Goal: Navigation & Orientation: Find specific page/section

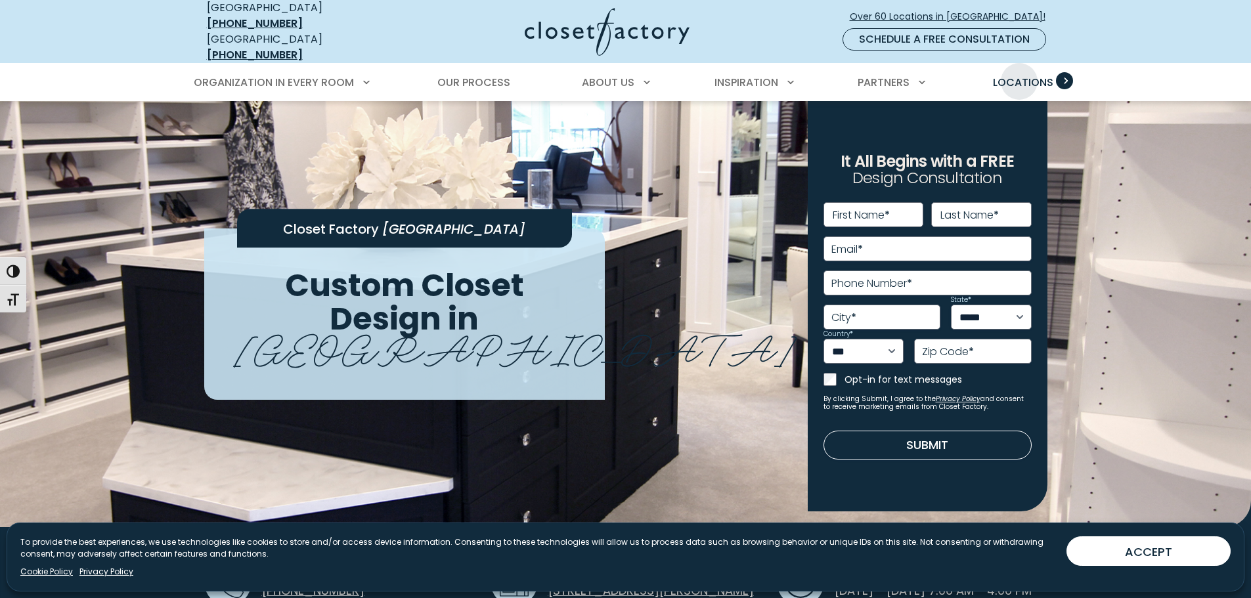
click at [1019, 75] on span "Locations" at bounding box center [1023, 82] width 60 height 15
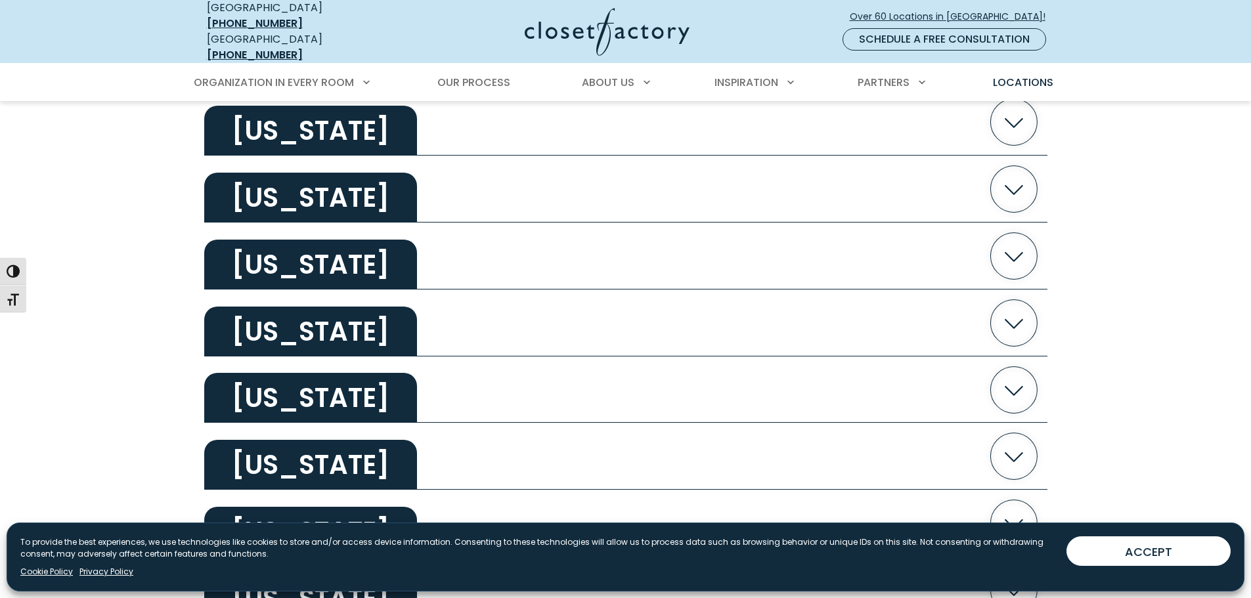
scroll to position [2035, 0]
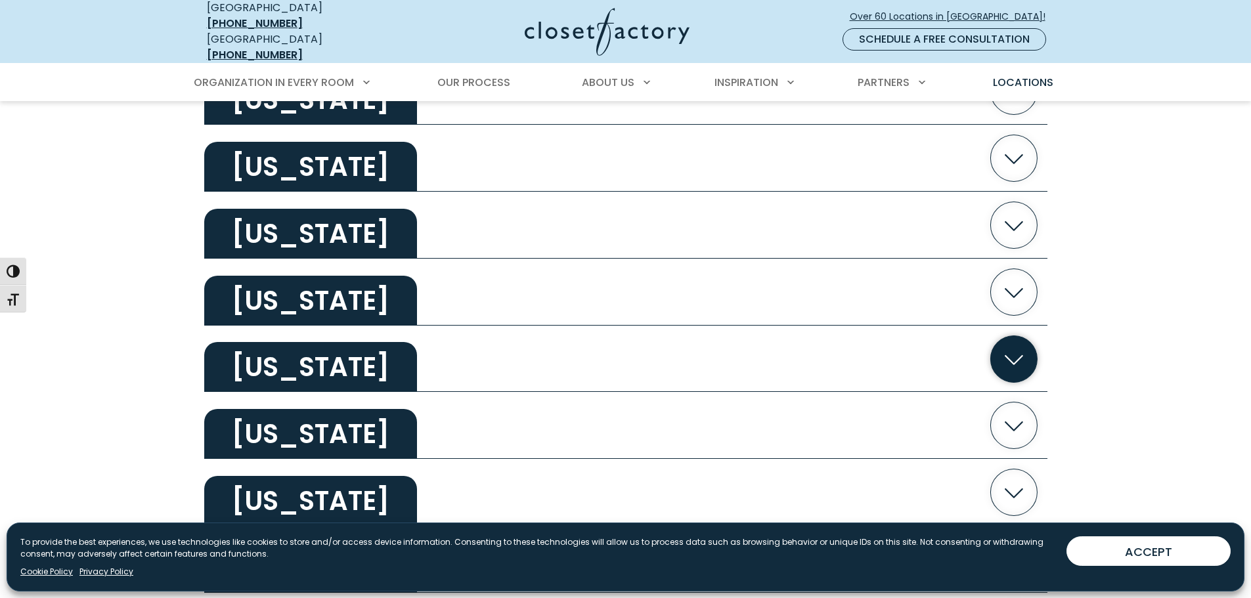
click at [1017, 354] on icon "button" at bounding box center [1013, 359] width 18 height 10
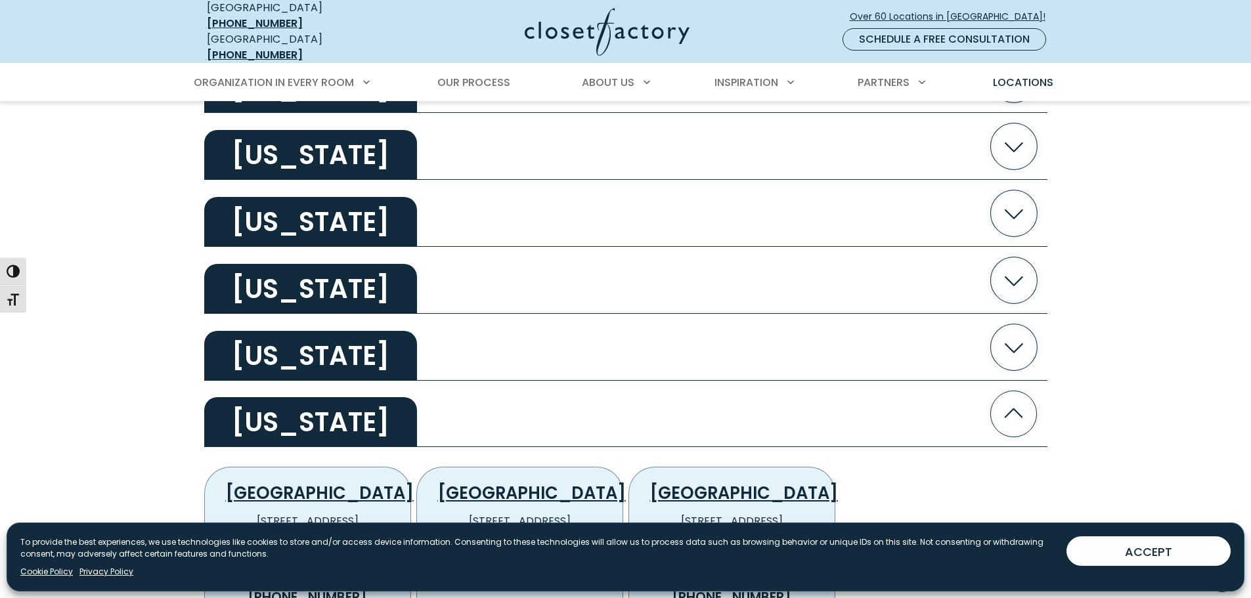
scroll to position [1904, 0]
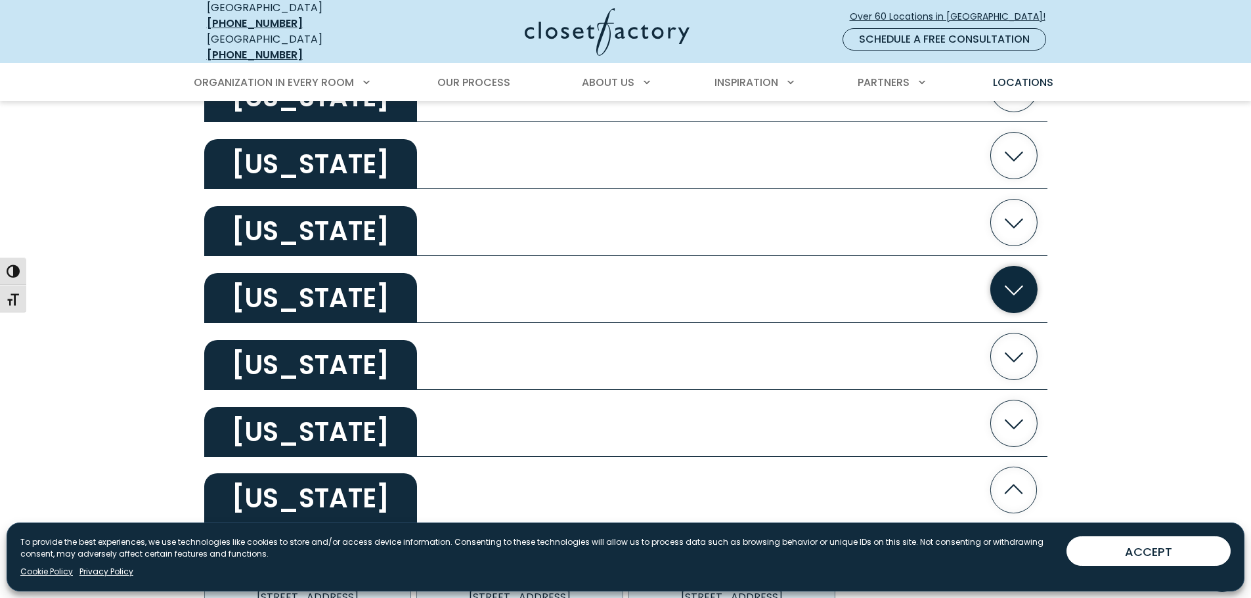
click at [1014, 283] on icon "button" at bounding box center [1013, 289] width 47 height 47
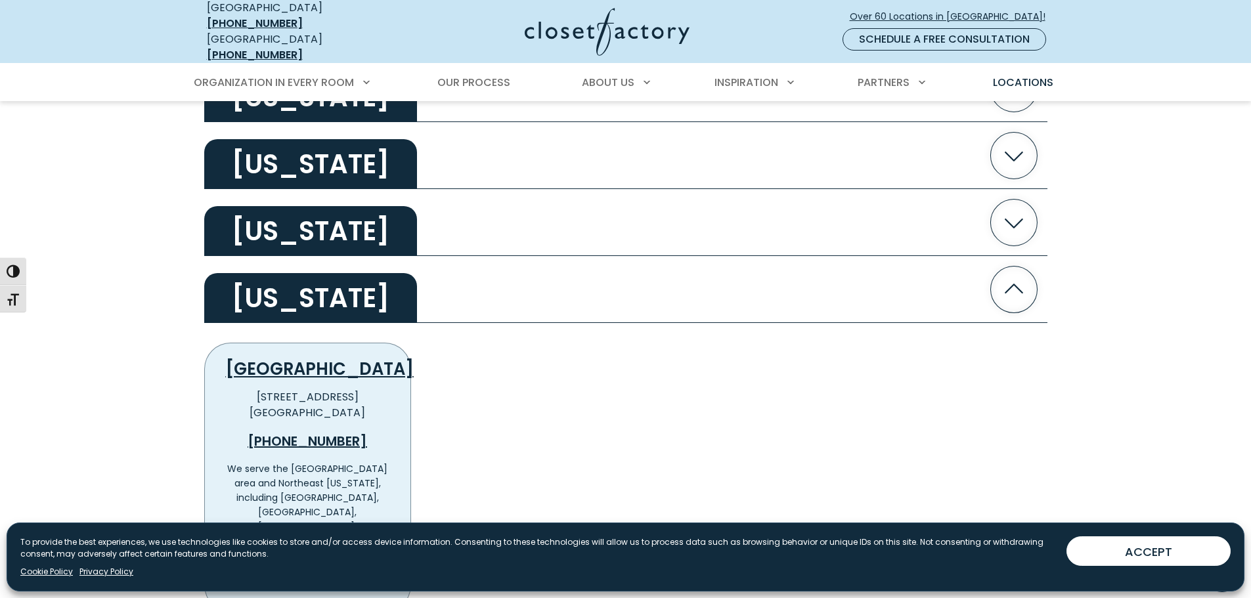
scroll to position [1772, 0]
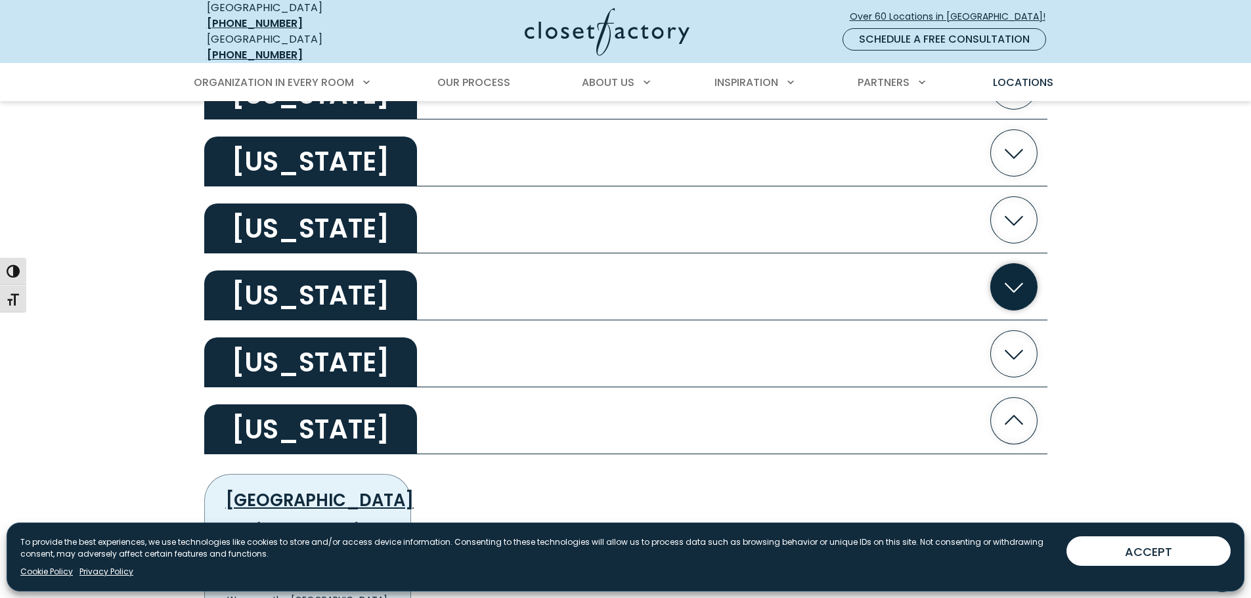
click at [1011, 286] on icon "button" at bounding box center [1013, 286] width 47 height 47
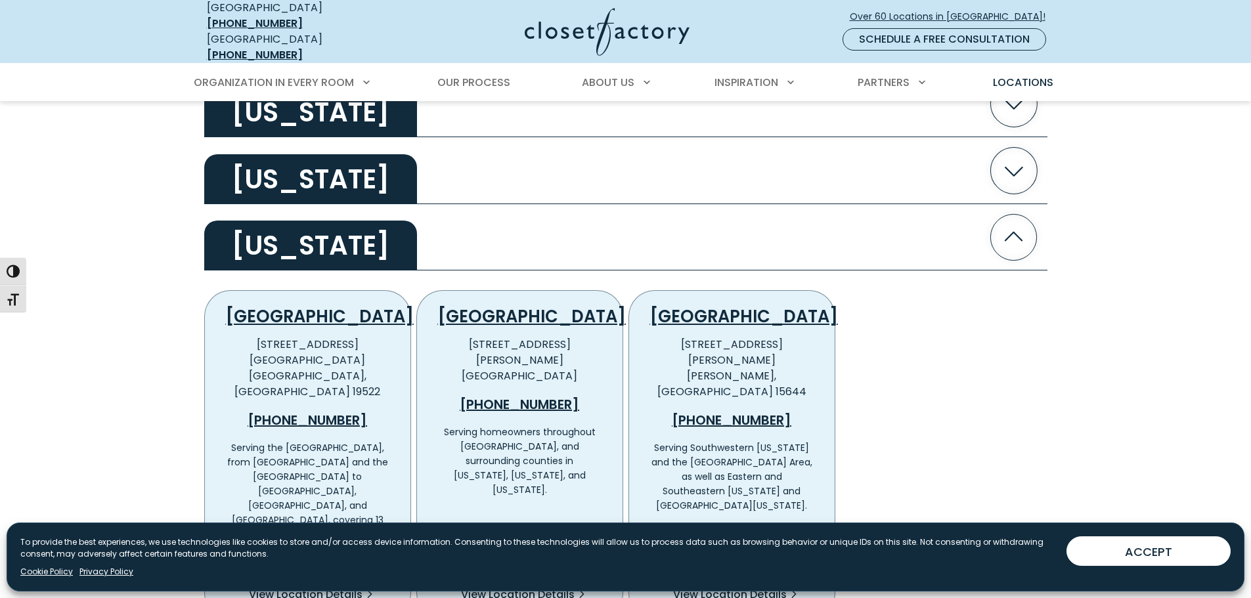
scroll to position [2823, 0]
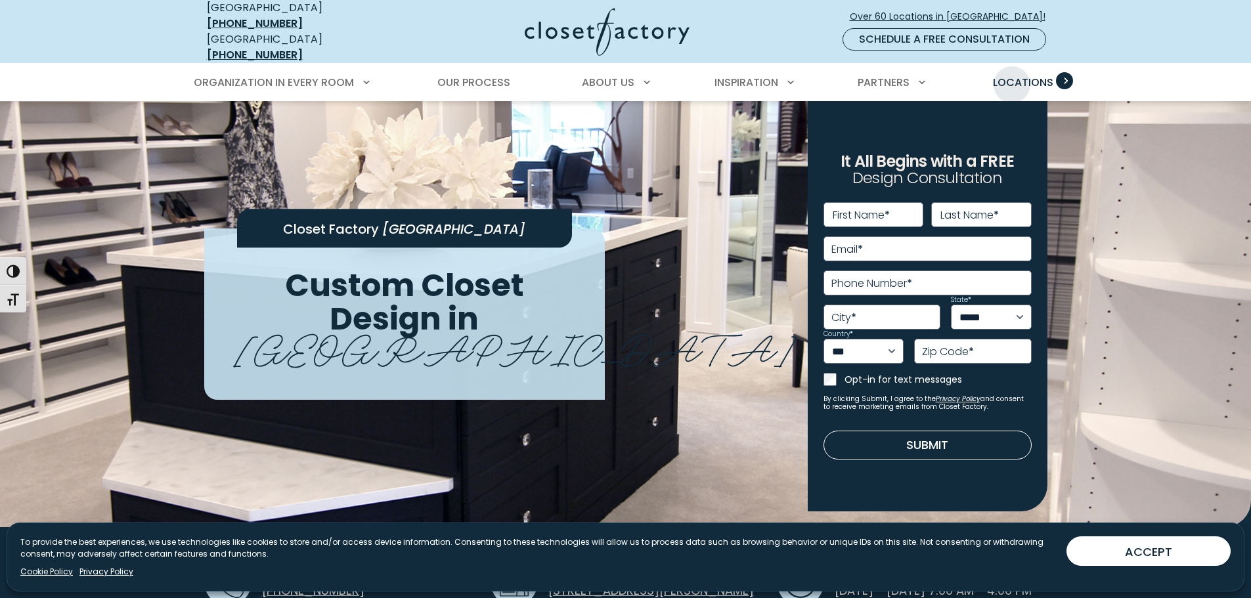
click at [1012, 75] on span "Locations" at bounding box center [1023, 82] width 60 height 15
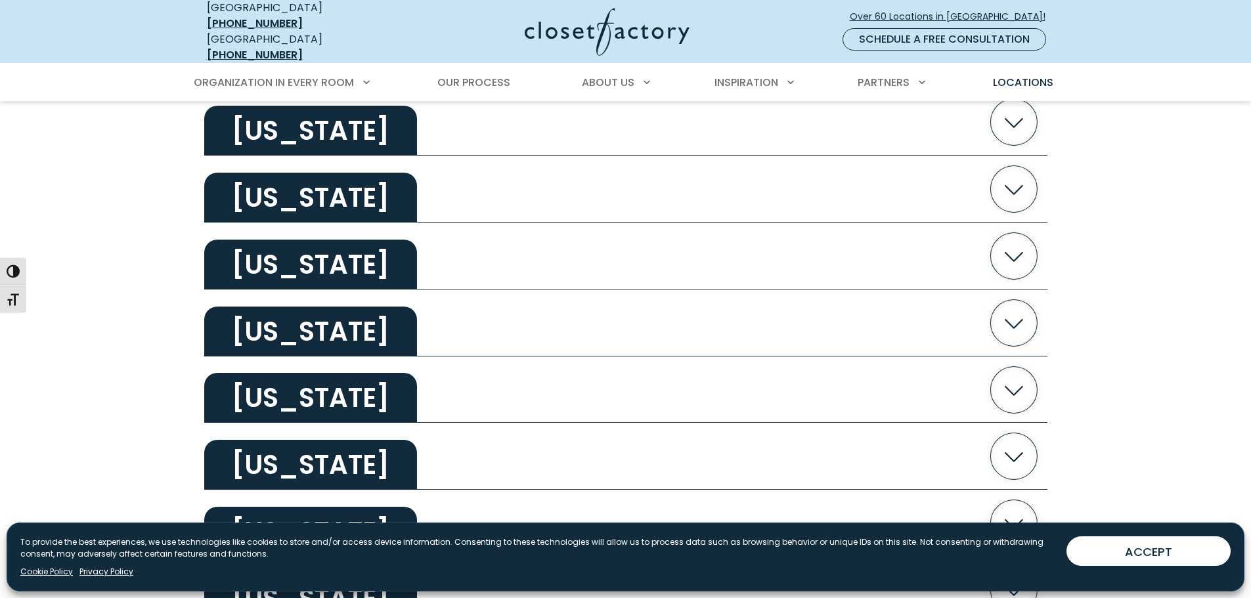
scroll to position [2035, 0]
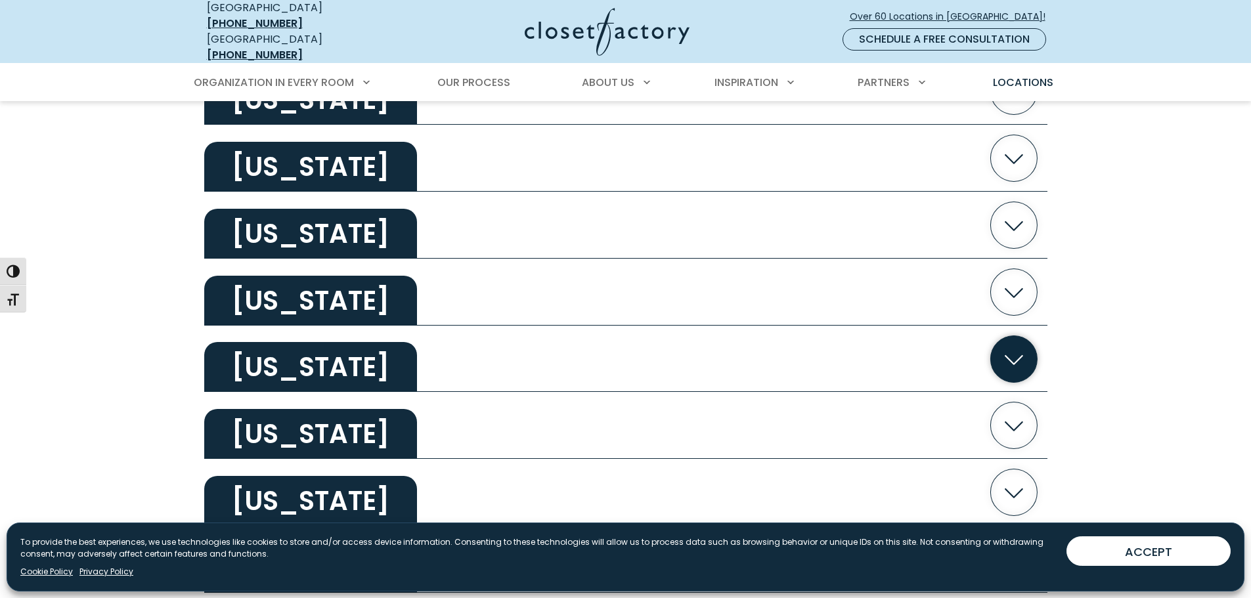
click at [1004, 352] on icon "button" at bounding box center [1013, 358] width 47 height 47
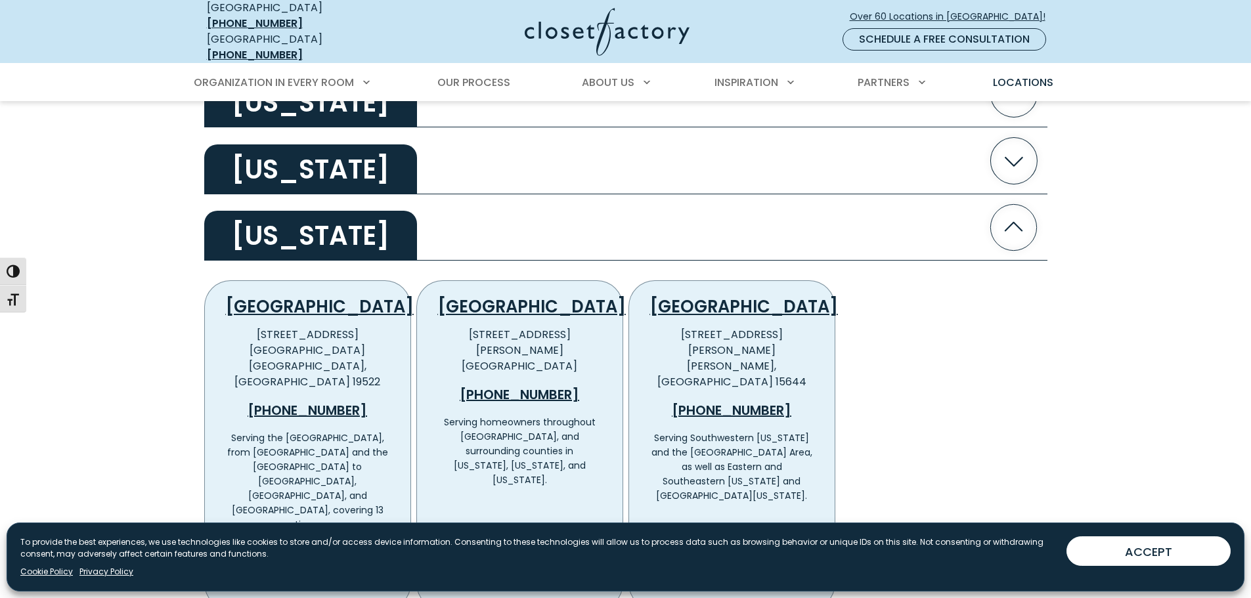
scroll to position [2232, 0]
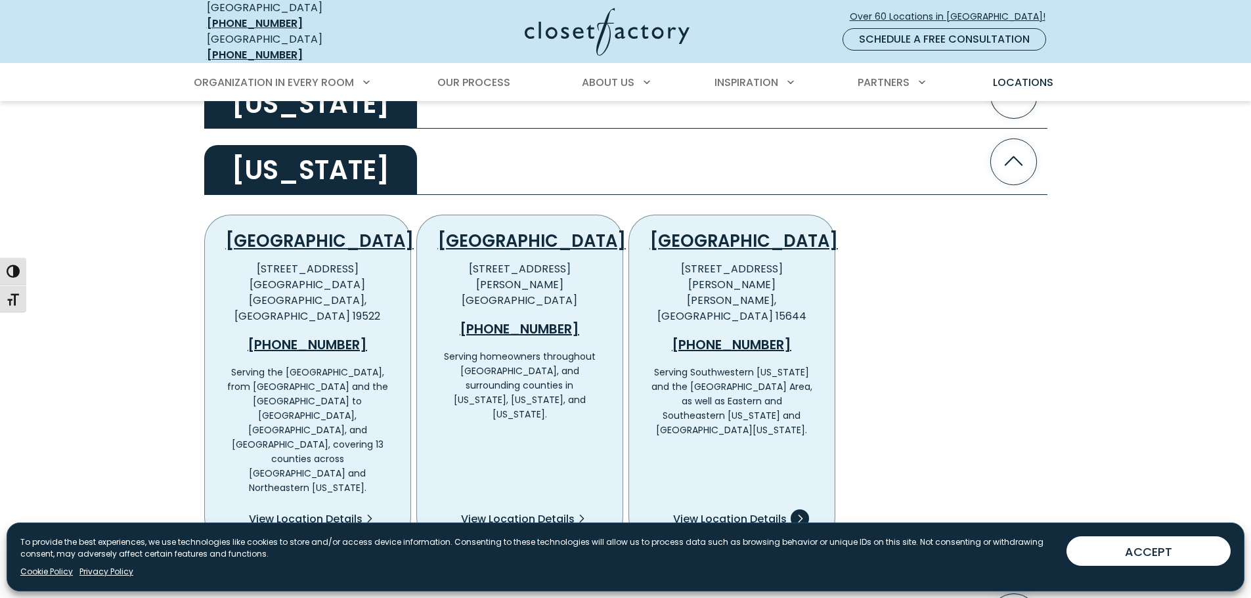
click at [721, 511] on span "View Location Details" at bounding box center [730, 519] width 114 height 16
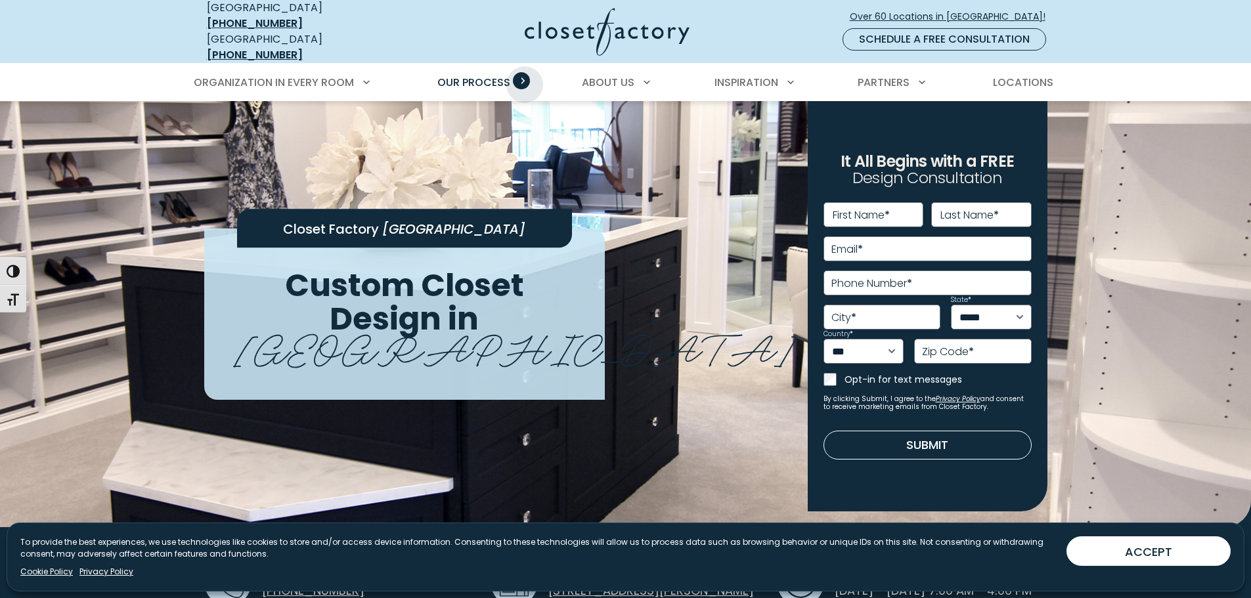
click at [524, 75] on span "Primary Menu" at bounding box center [521, 80] width 17 height 17
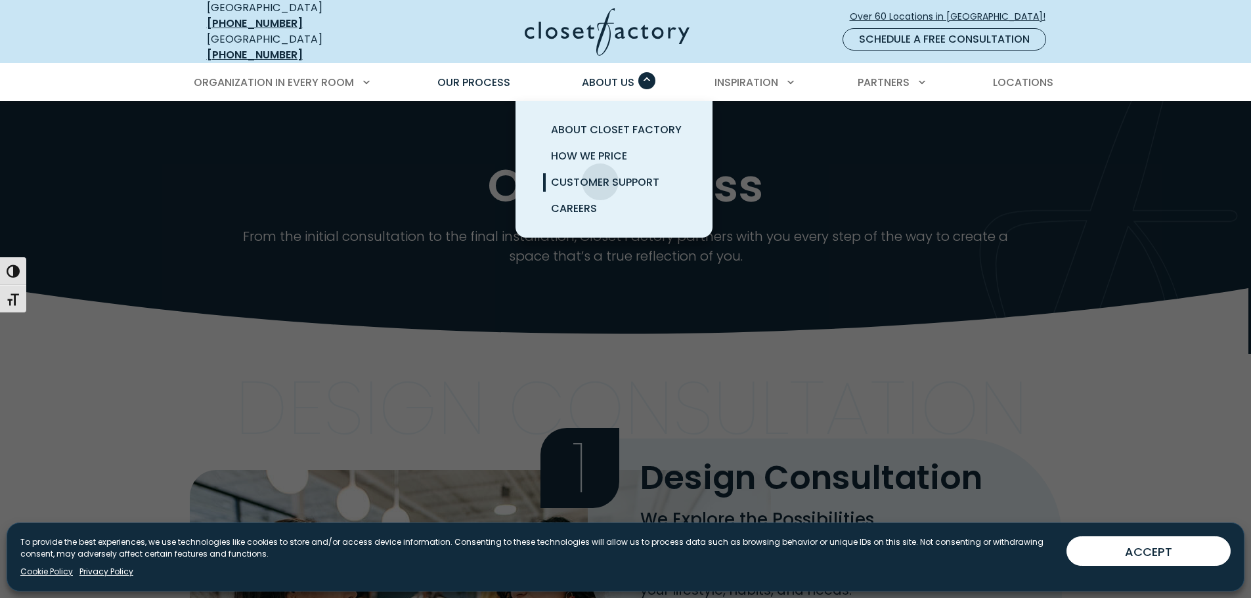
click at [600, 175] on span "Customer Support" at bounding box center [605, 182] width 108 height 15
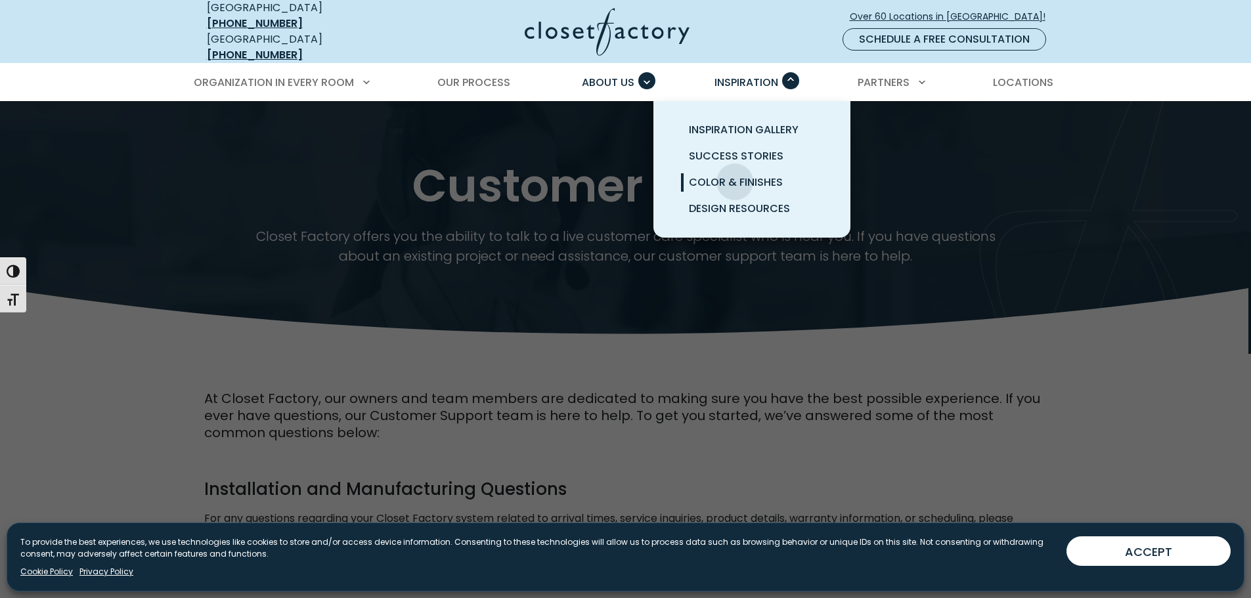
click at [735, 175] on span "Color & Finishes" at bounding box center [736, 182] width 94 height 15
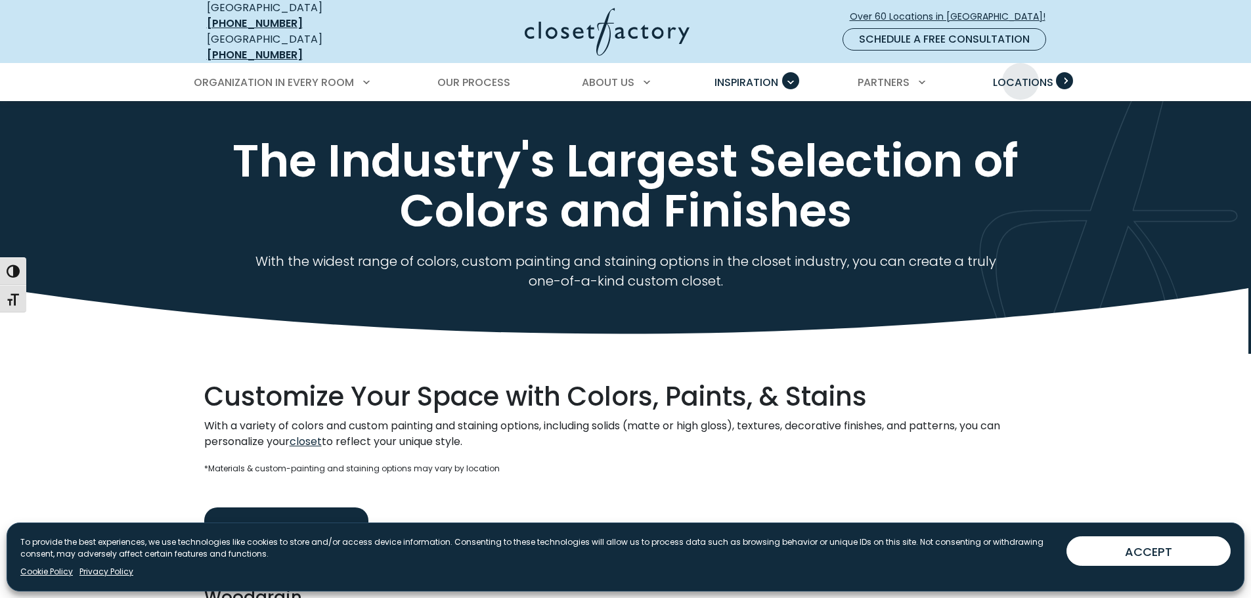
click at [1020, 75] on span "Locations" at bounding box center [1023, 82] width 60 height 15
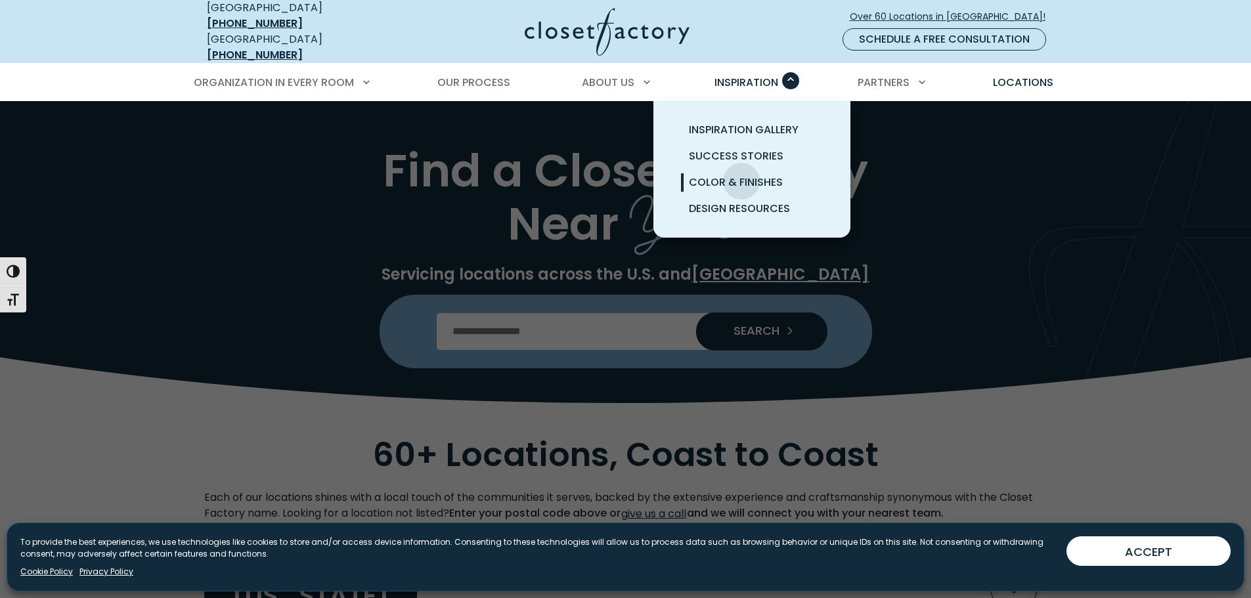
click at [741, 175] on span "Color & Finishes" at bounding box center [736, 182] width 94 height 15
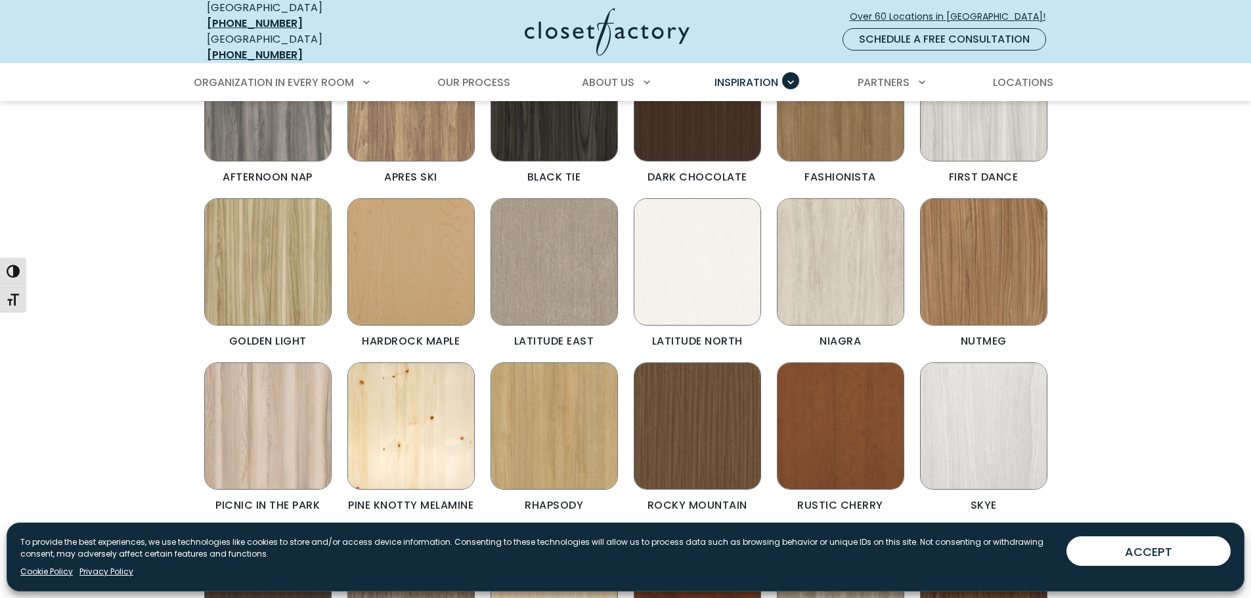
scroll to position [591, 0]
